Goal: Task Accomplishment & Management: Manage account settings

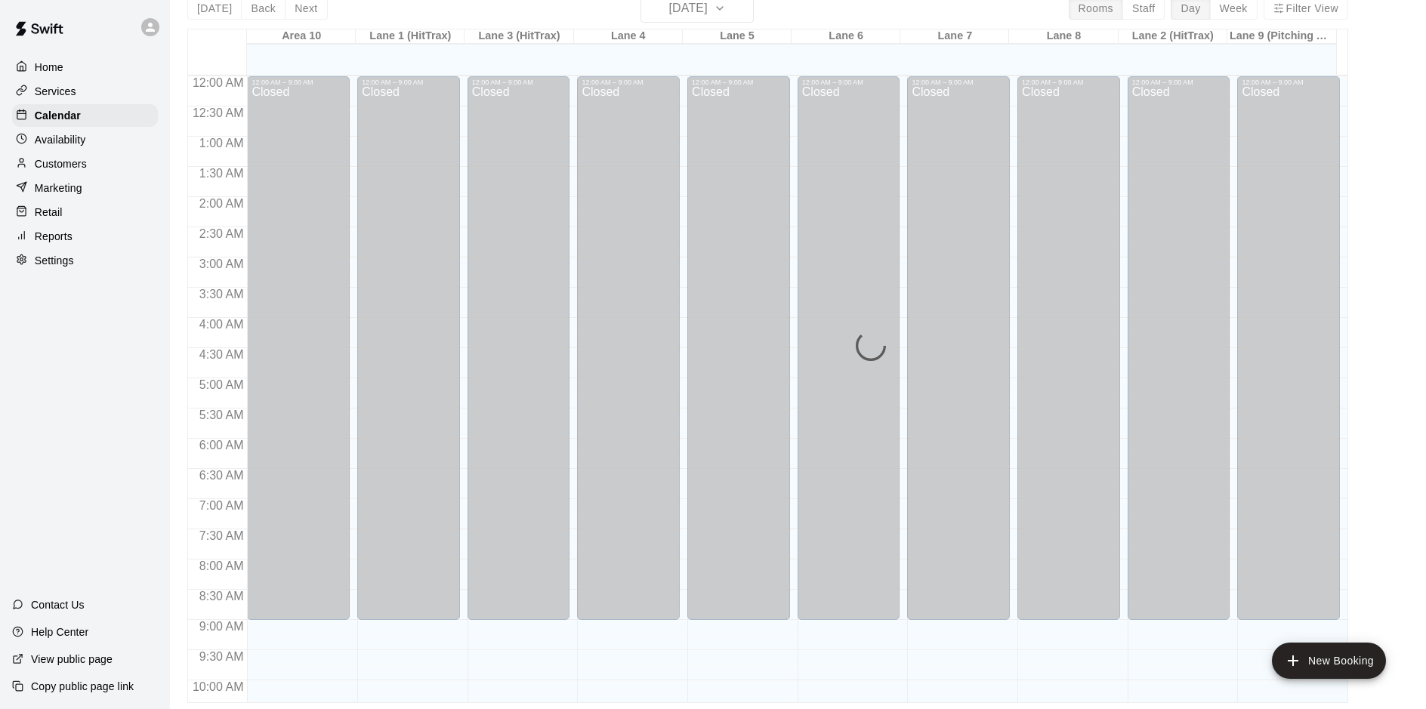
scroll to position [837, 0]
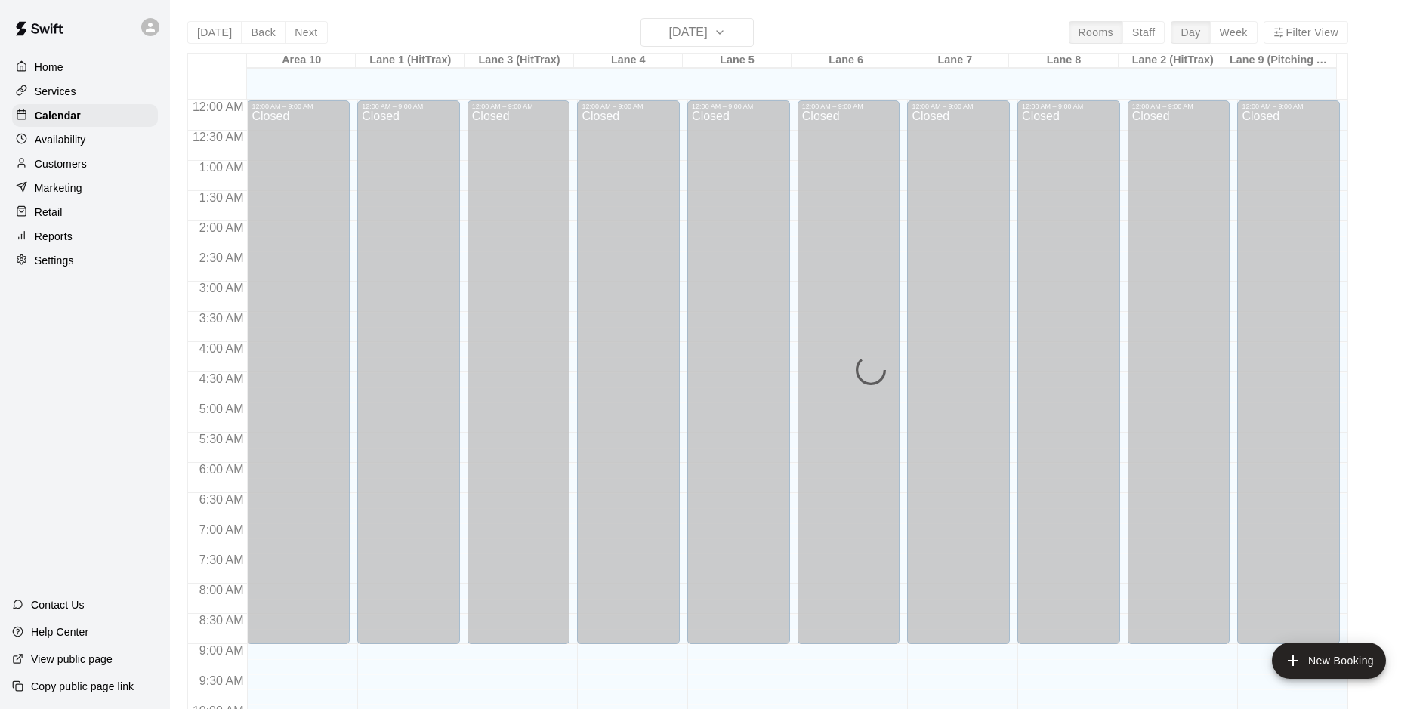
scroll to position [779, 0]
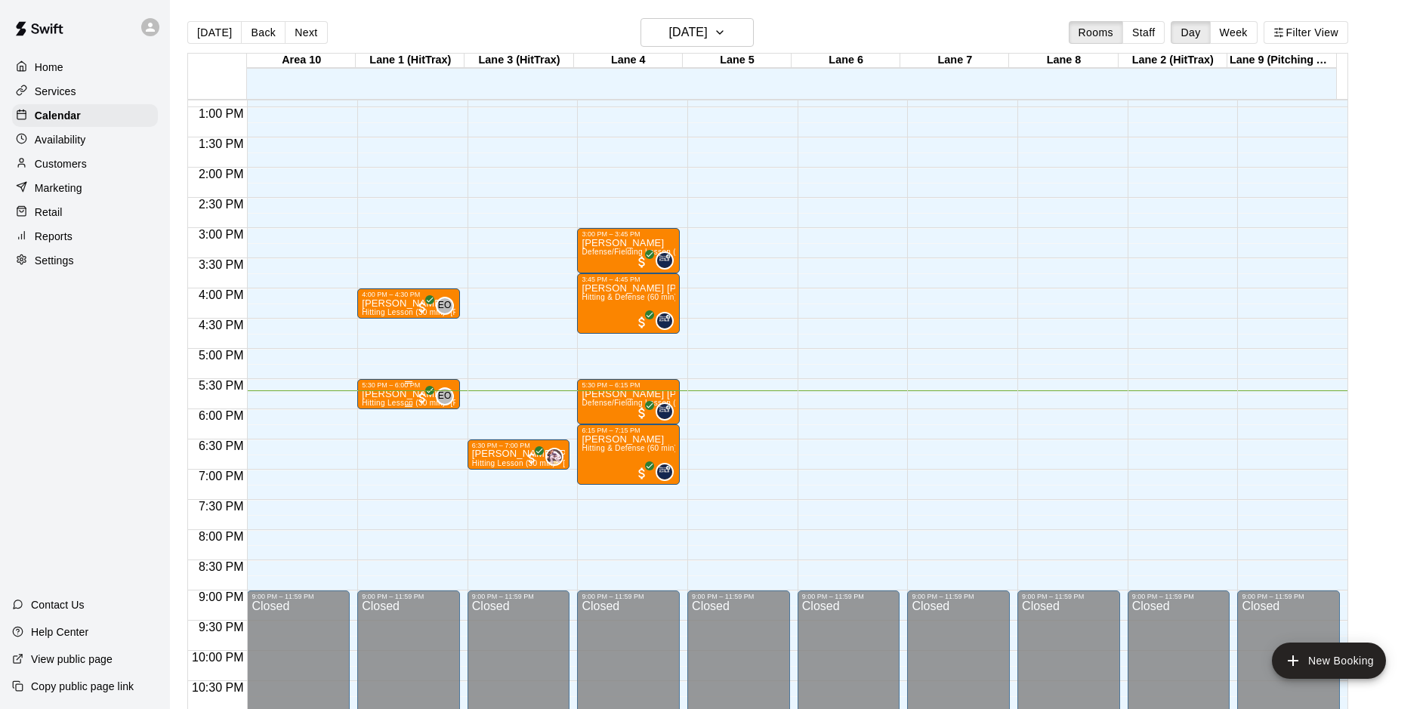
click at [396, 394] on p "[PERSON_NAME]" at bounding box center [409, 394] width 94 height 0
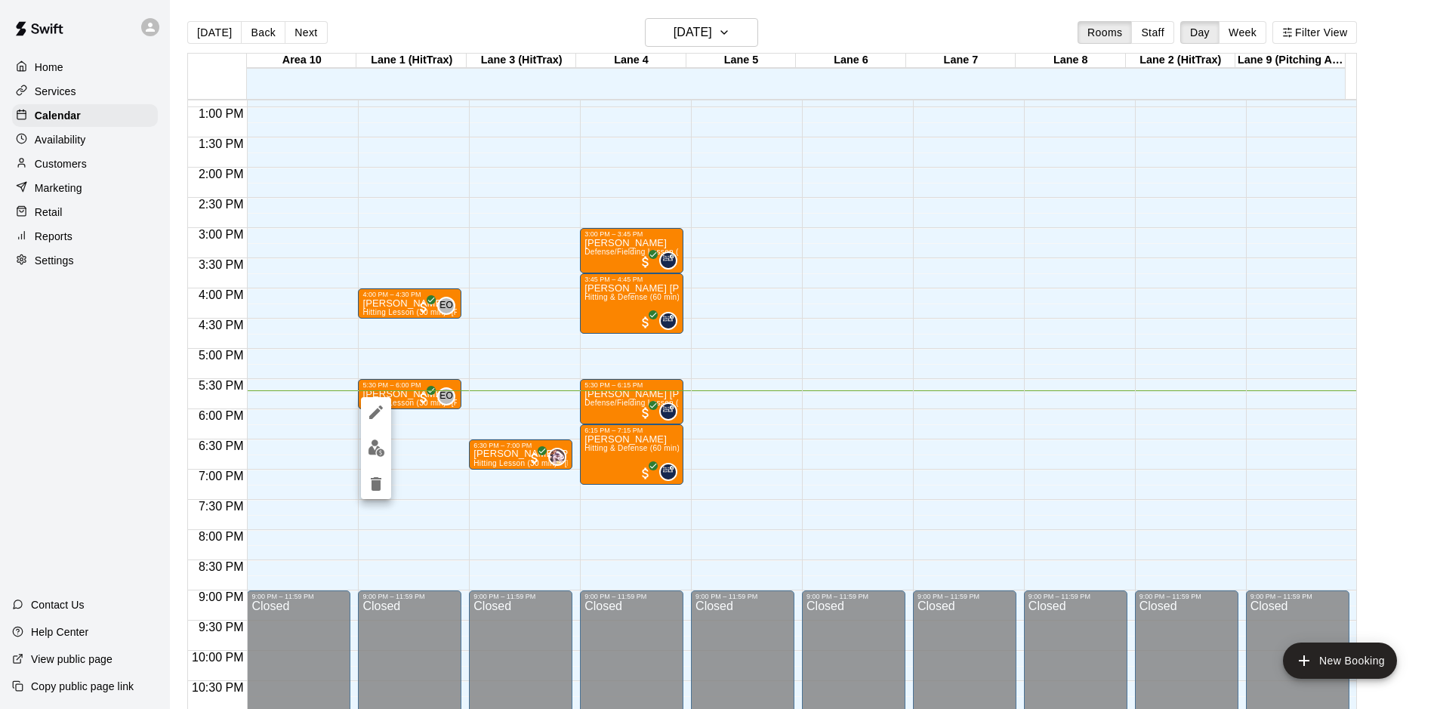
click at [377, 446] on img "edit" at bounding box center [376, 448] width 17 height 17
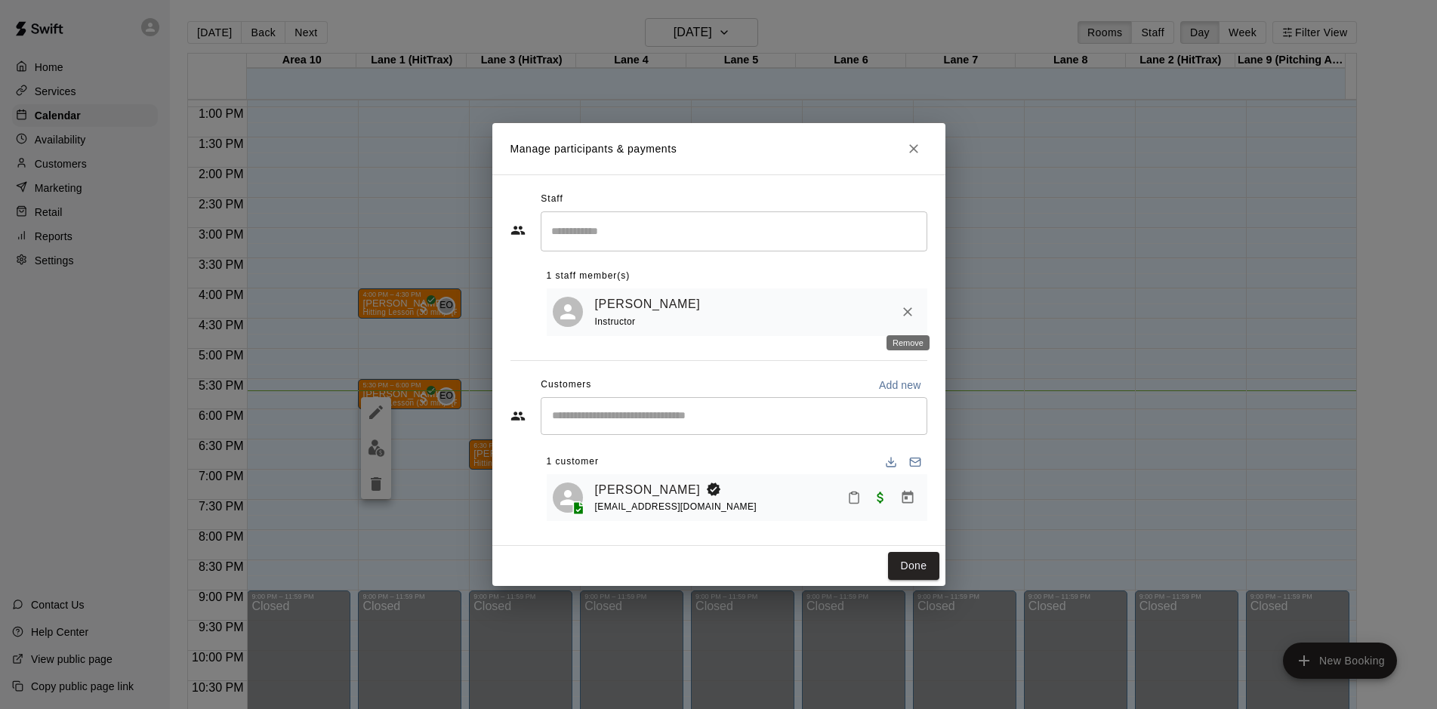
click at [910, 314] on icon "Remove" at bounding box center [907, 312] width 9 height 9
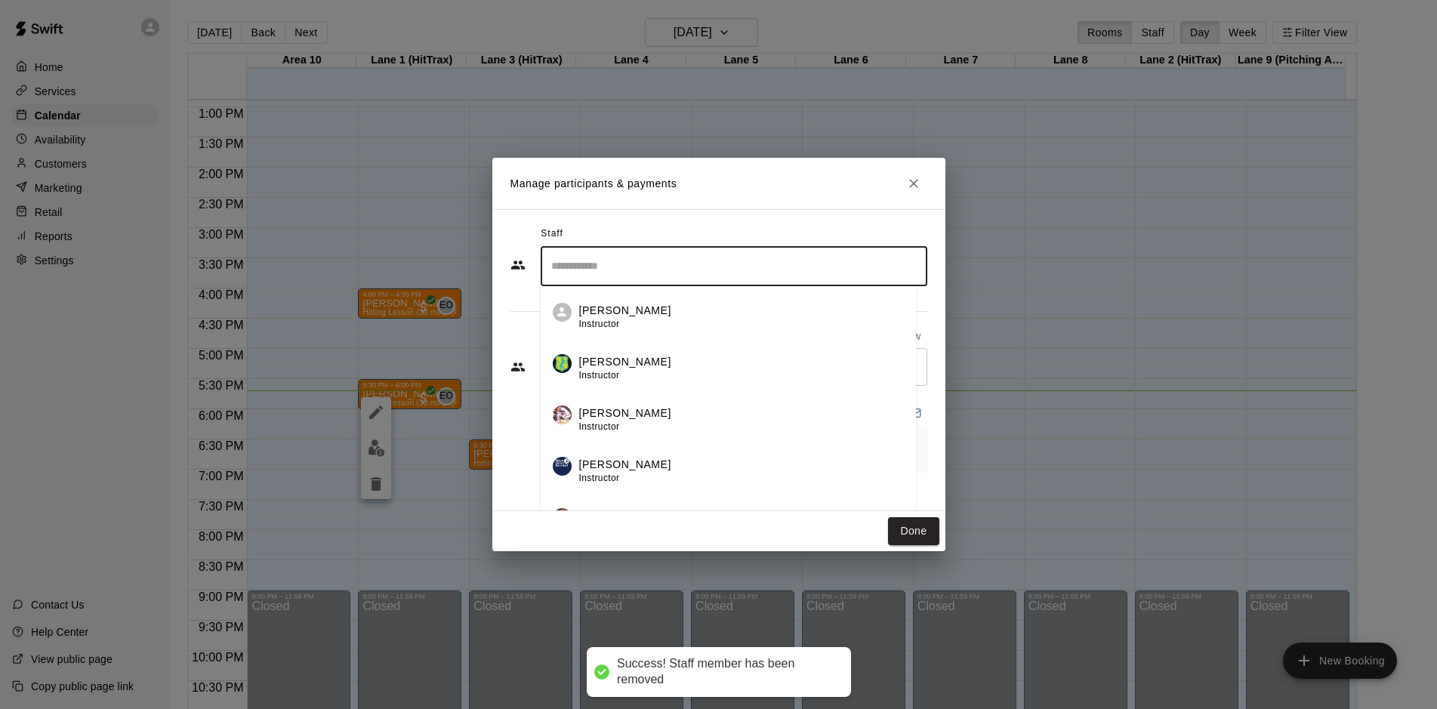
click at [628, 264] on input "Search staff" at bounding box center [734, 266] width 373 height 26
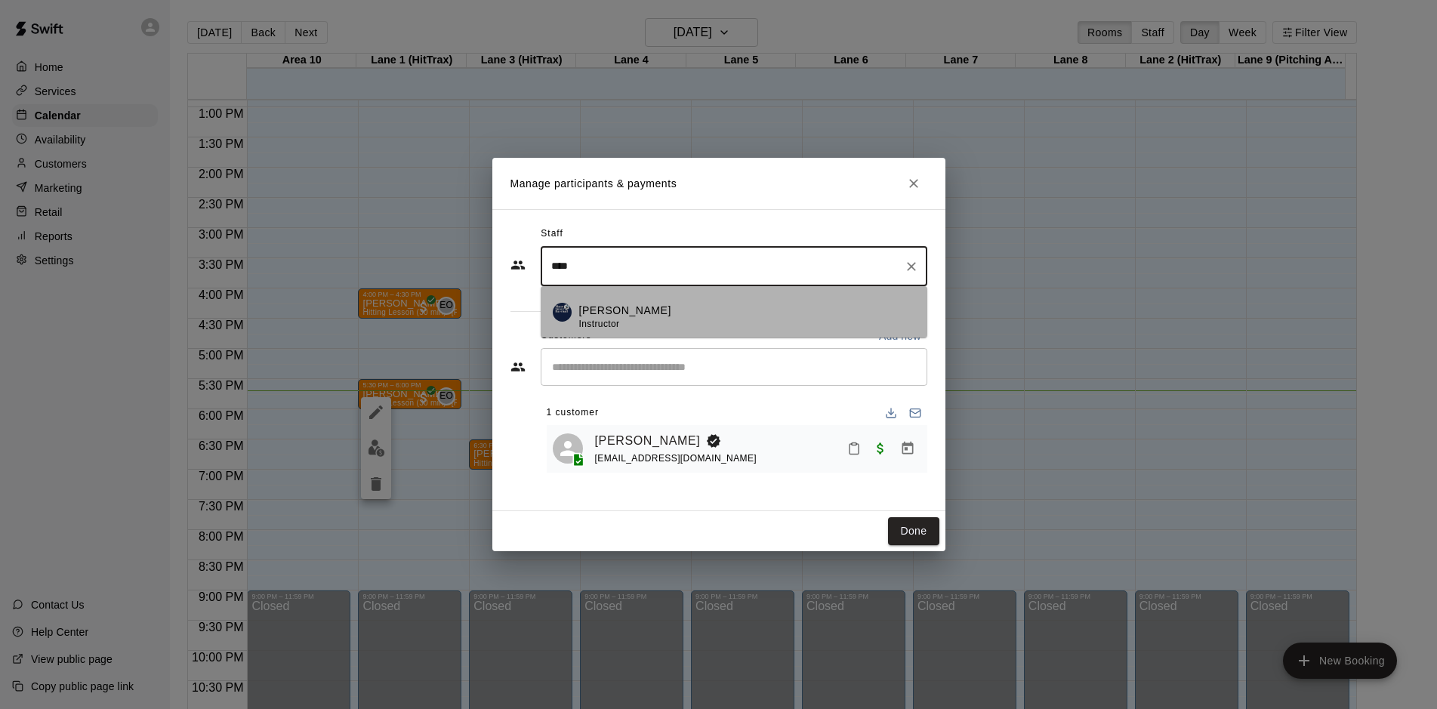
click at [746, 319] on div "[PERSON_NAME] Instructor" at bounding box center [747, 317] width 336 height 29
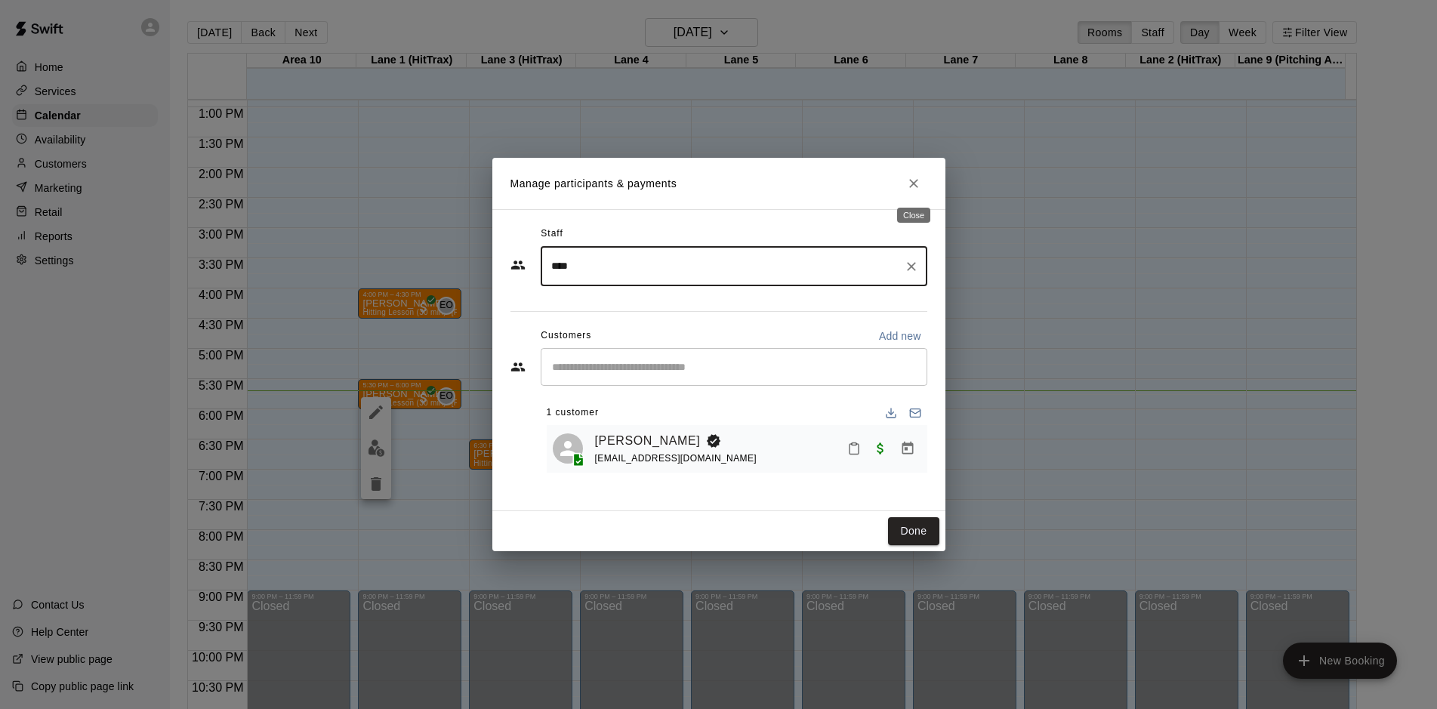
type input "****"
click at [907, 187] on icon "Close" at bounding box center [913, 183] width 15 height 15
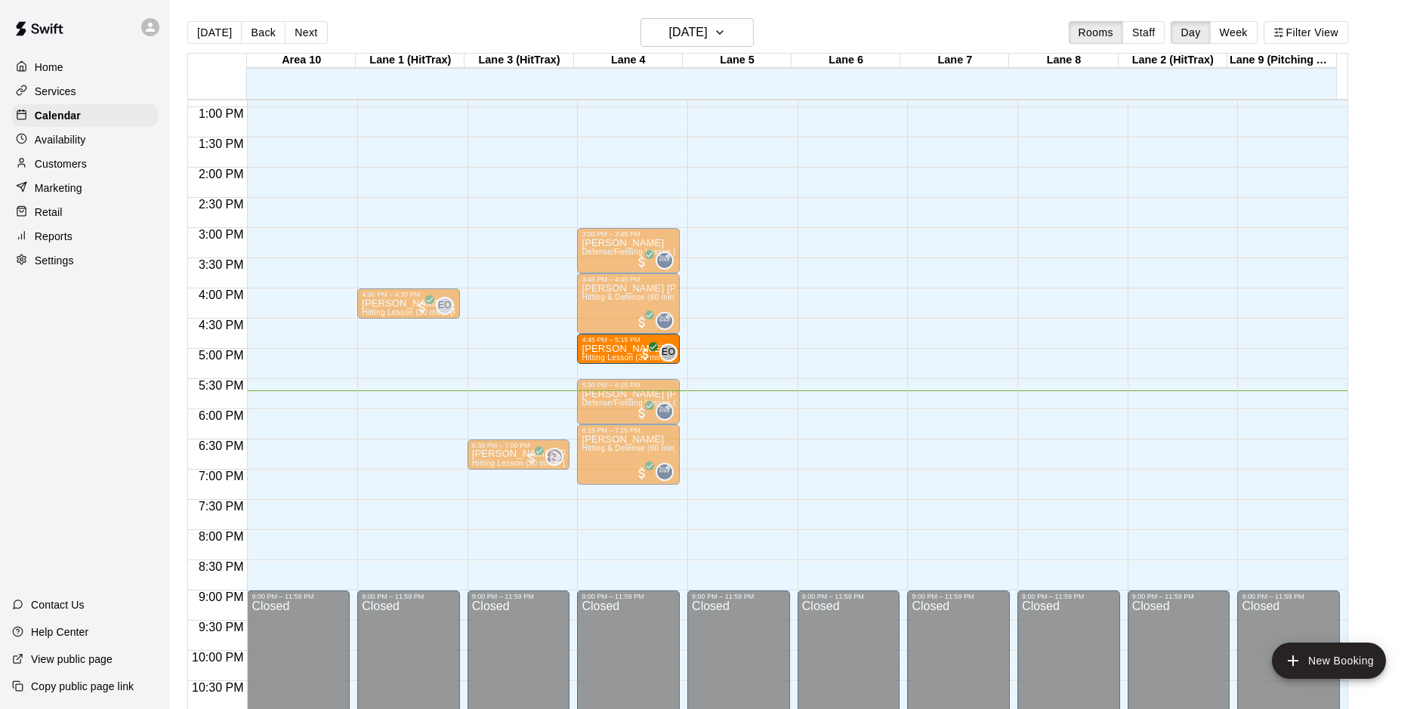
drag, startPoint x: 380, startPoint y: 394, endPoint x: 620, endPoint y: 359, distance: 242.8
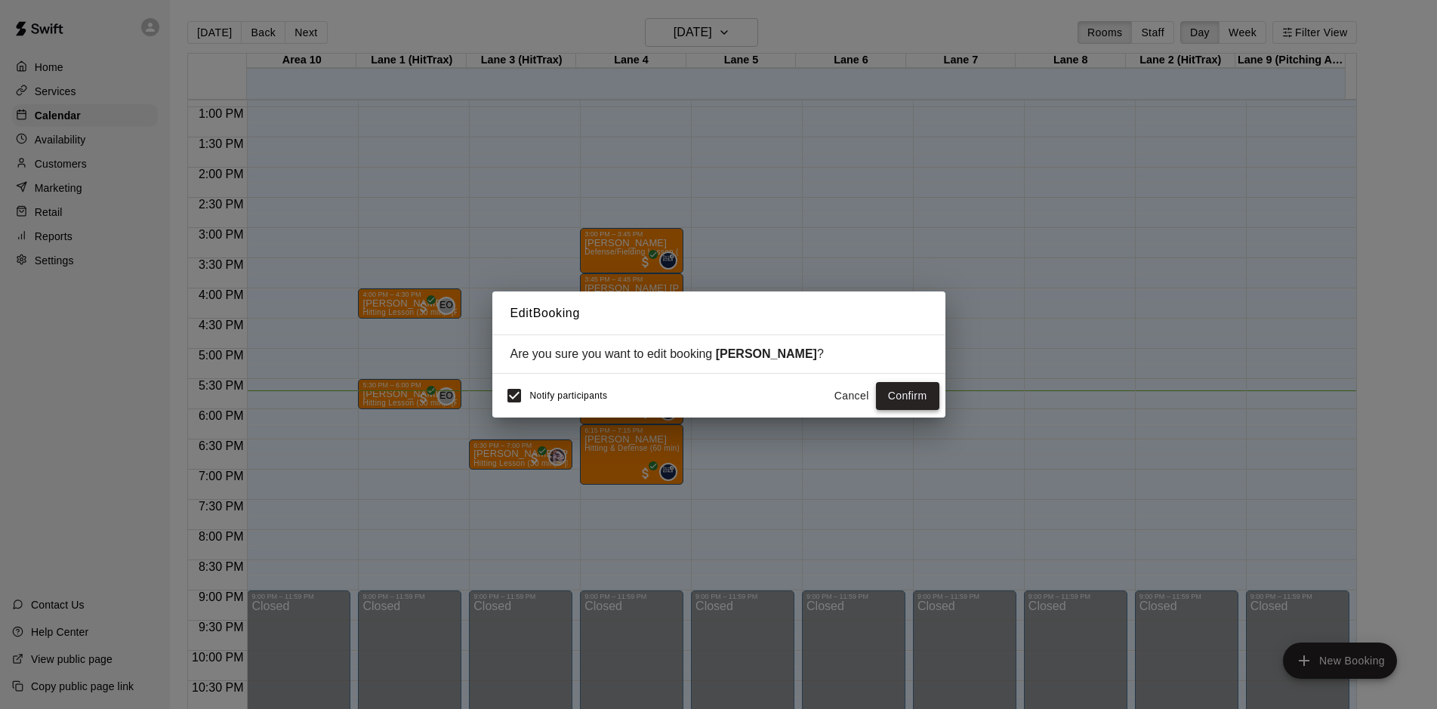
click at [912, 394] on button "Confirm" at bounding box center [907, 396] width 63 height 28
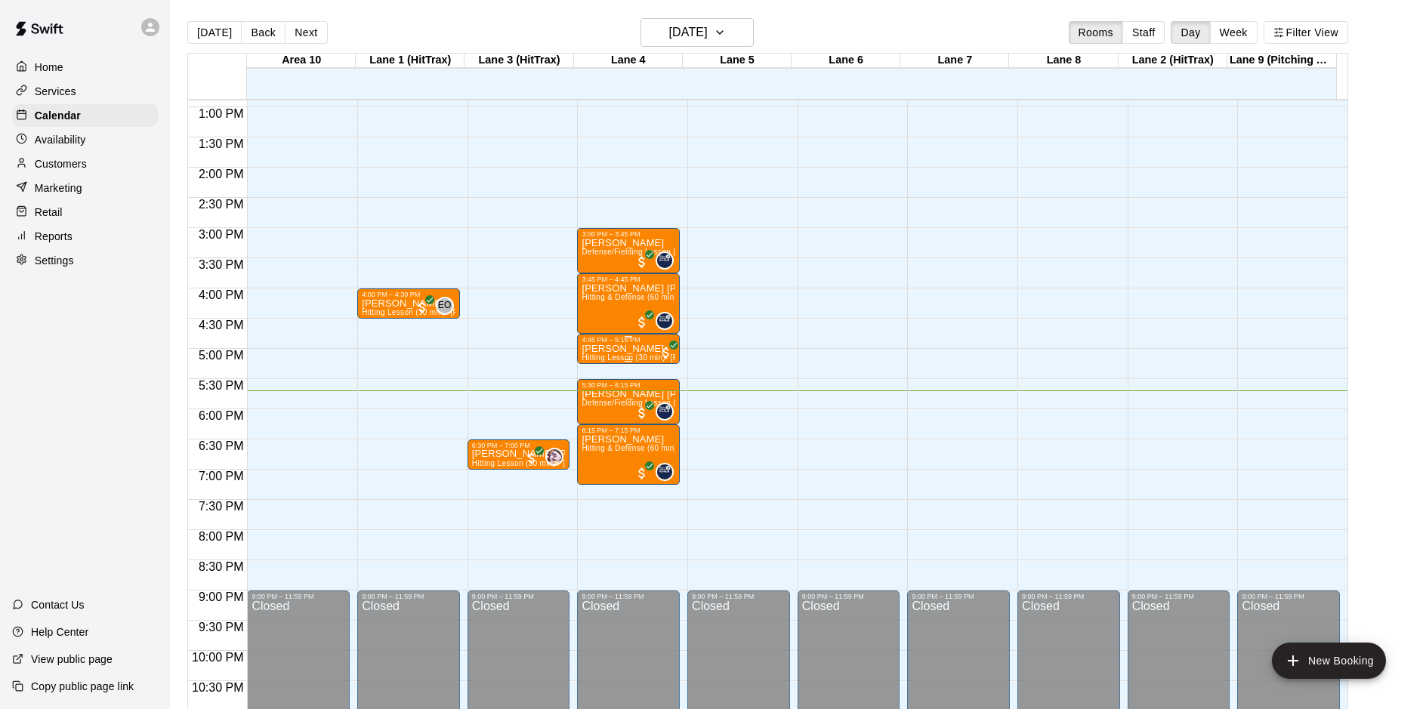
click at [622, 349] on p "[PERSON_NAME]" at bounding box center [629, 349] width 94 height 0
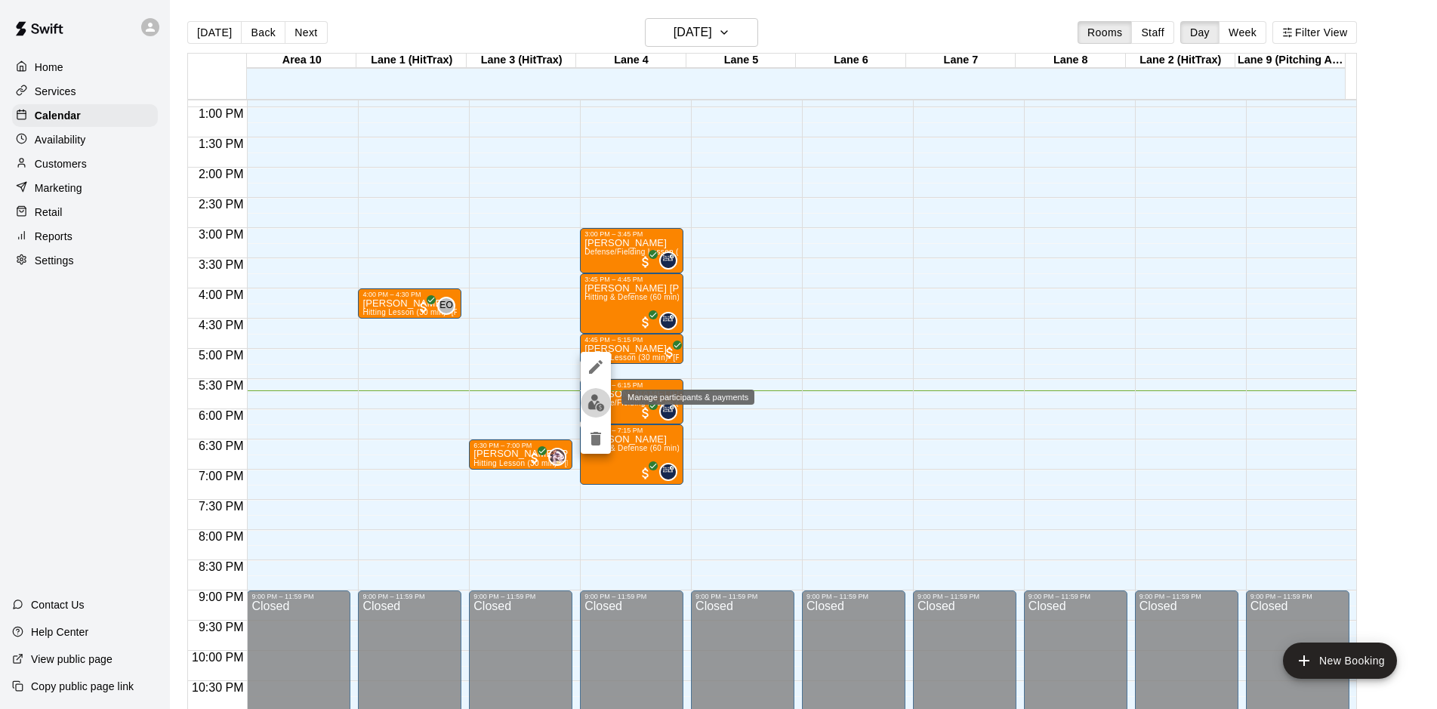
click at [596, 400] on img "edit" at bounding box center [596, 402] width 17 height 17
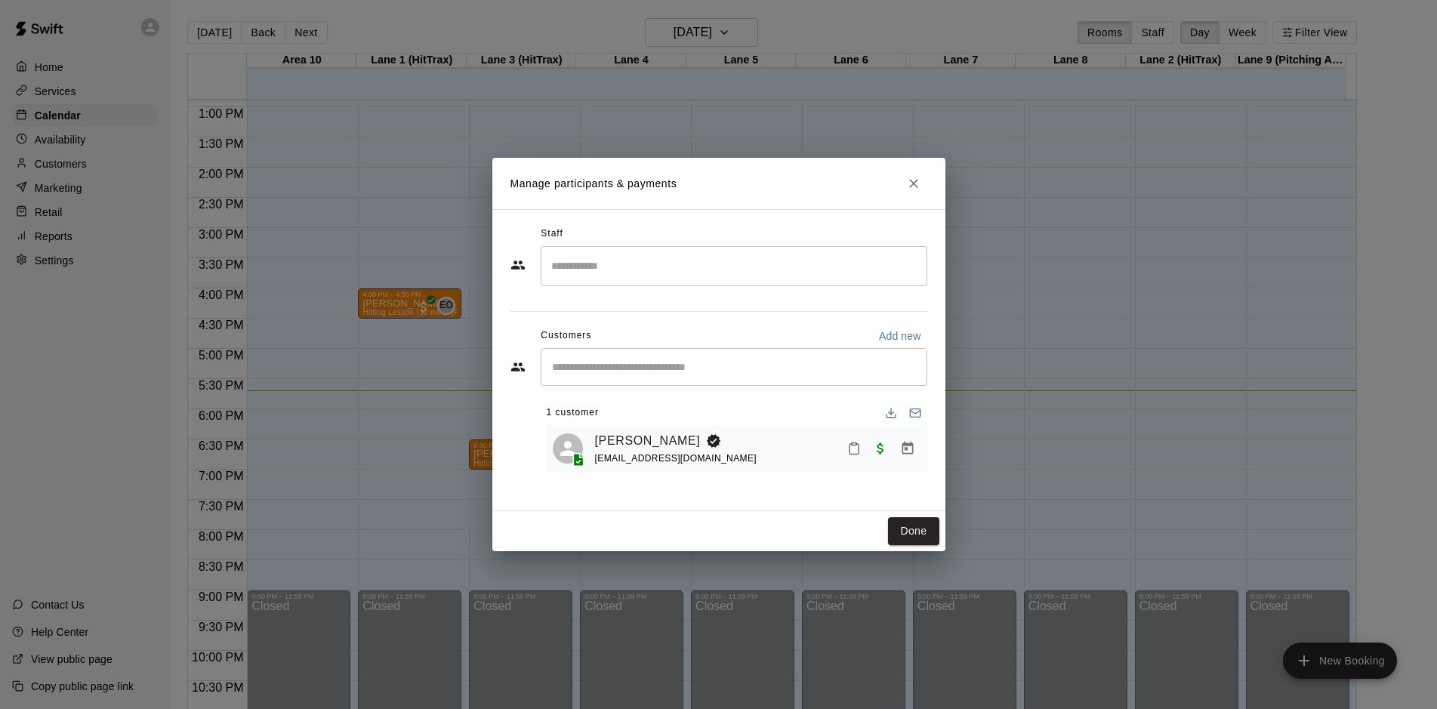
click at [683, 261] on input "Search staff" at bounding box center [734, 266] width 373 height 26
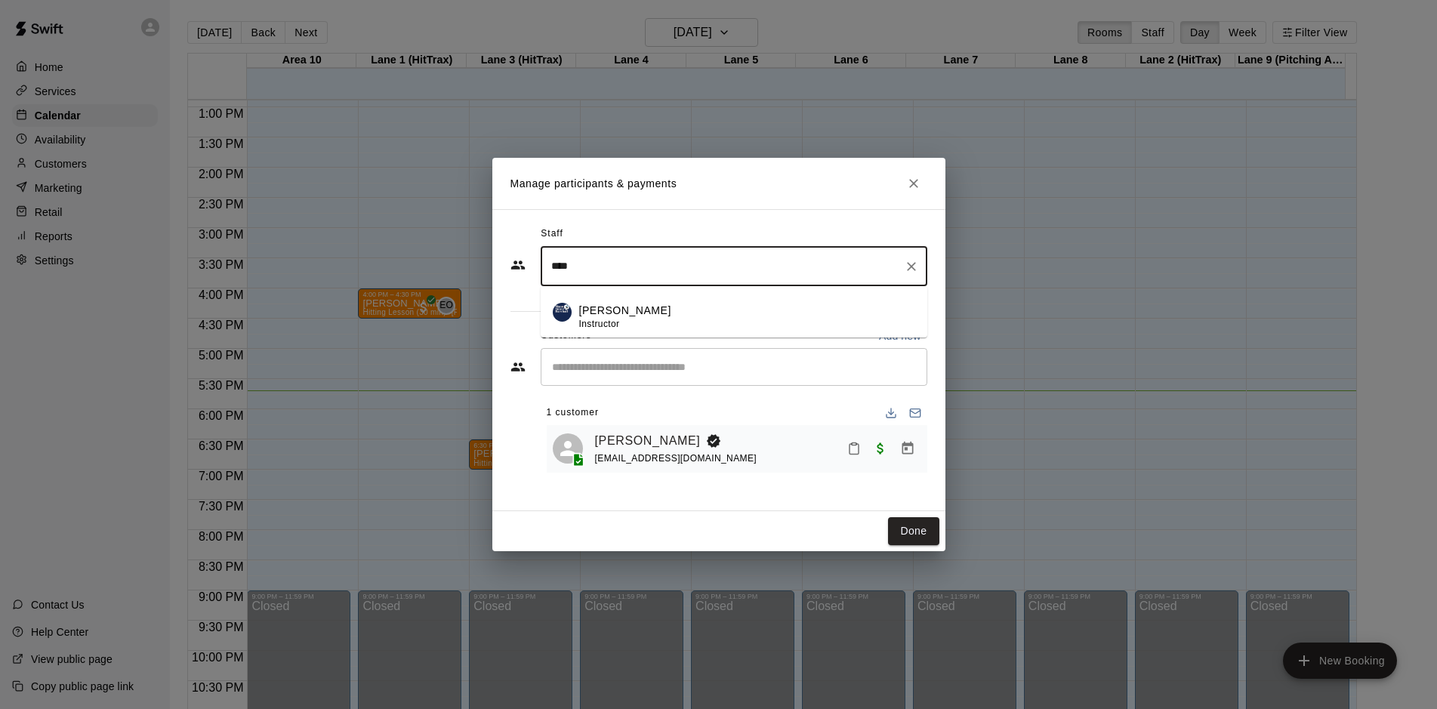
click at [616, 316] on div "[PERSON_NAME] Instructor" at bounding box center [625, 317] width 92 height 29
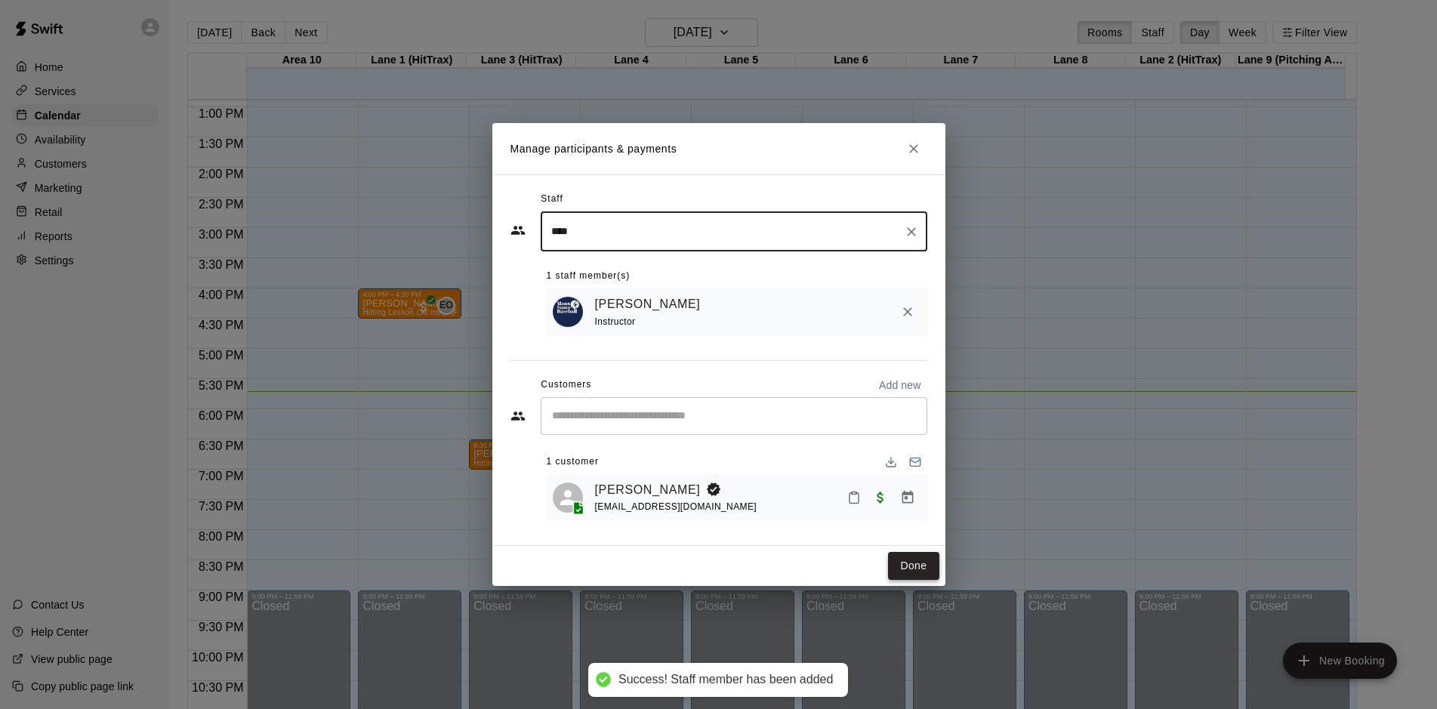
type input "****"
click at [903, 564] on button "Done" at bounding box center [913, 566] width 51 height 28
